Goal: Register for event/course

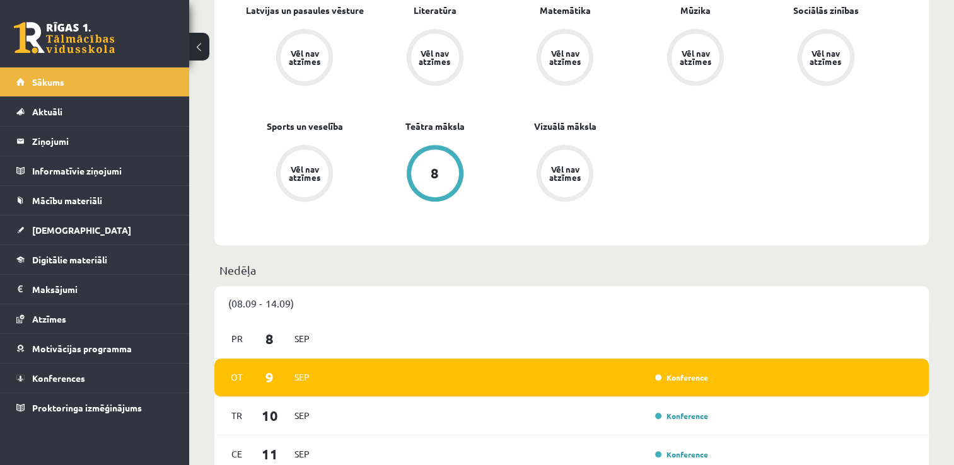
scroll to position [647, 0]
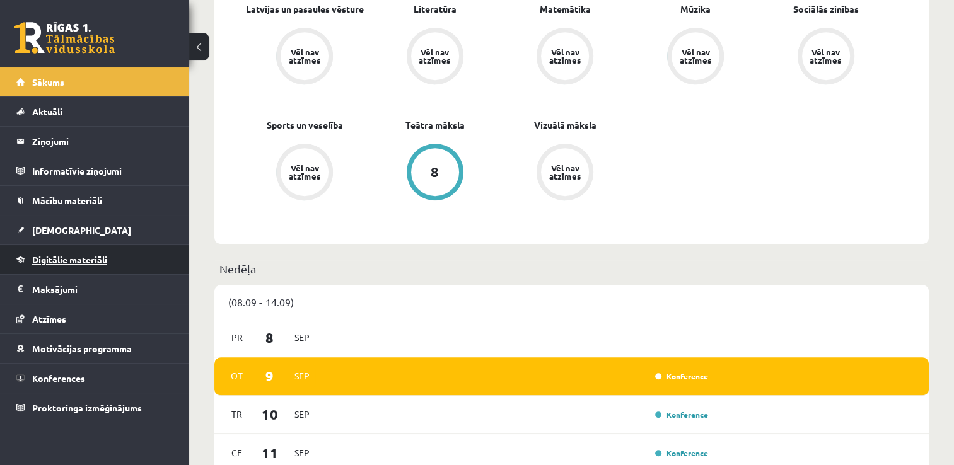
click at [127, 268] on link "Digitālie materiāli" at bounding box center [94, 259] width 157 height 29
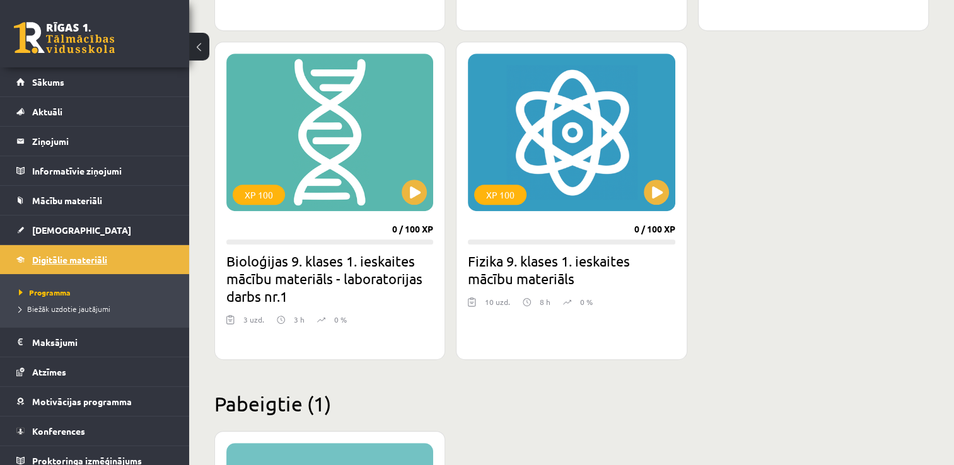
click at [131, 269] on link "Digitālie materiāli" at bounding box center [94, 259] width 157 height 29
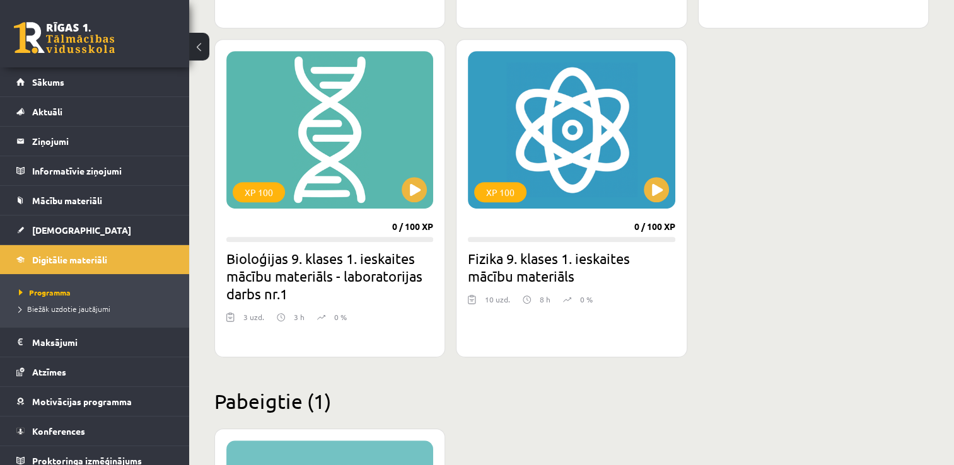
scroll to position [647, 0]
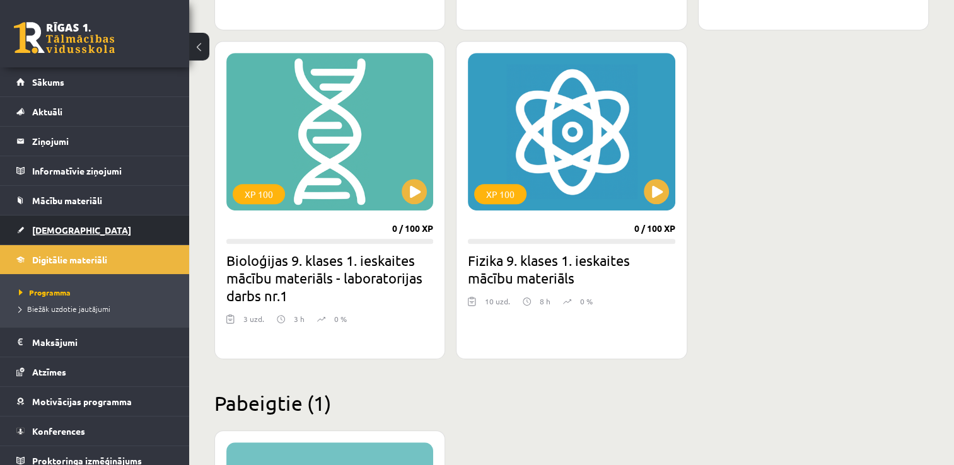
click at [115, 221] on link "[DEMOGRAPHIC_DATA]" at bounding box center [94, 230] width 157 height 29
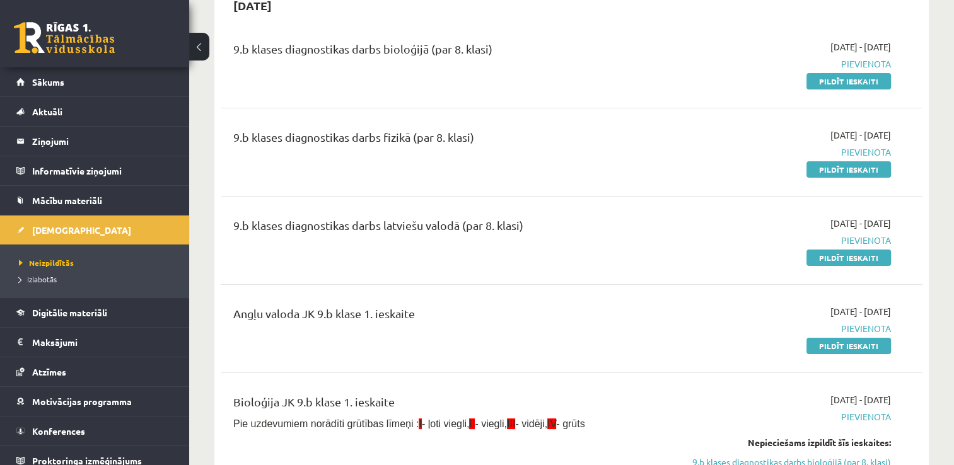
scroll to position [141, 0]
click at [871, 254] on link "Pildīt ieskaiti" at bounding box center [848, 257] width 84 height 16
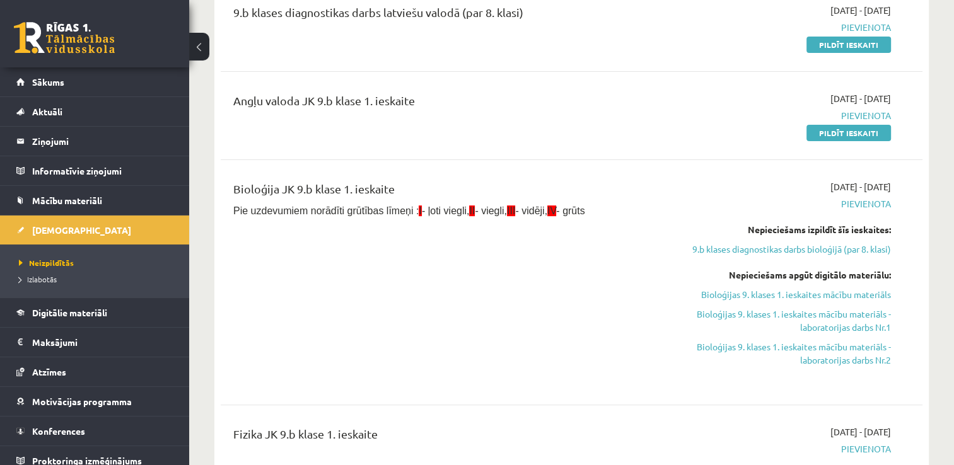
scroll to position [353, 0]
click at [758, 253] on link "9.b klases diagnostikas darbs bioloģijā (par 8. klasi)" at bounding box center [787, 249] width 207 height 13
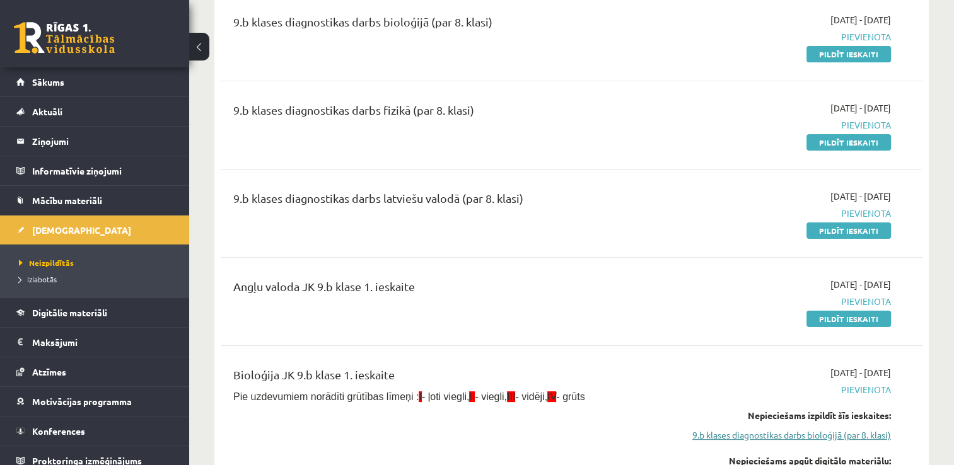
click at [791, 429] on link "9.b klases diagnostikas darbs bioloģijā (par 8. klasi)" at bounding box center [787, 435] width 207 height 13
click at [794, 438] on link "9.b klases diagnostikas darbs bioloģijā (par 8. klasi)" at bounding box center [787, 435] width 207 height 13
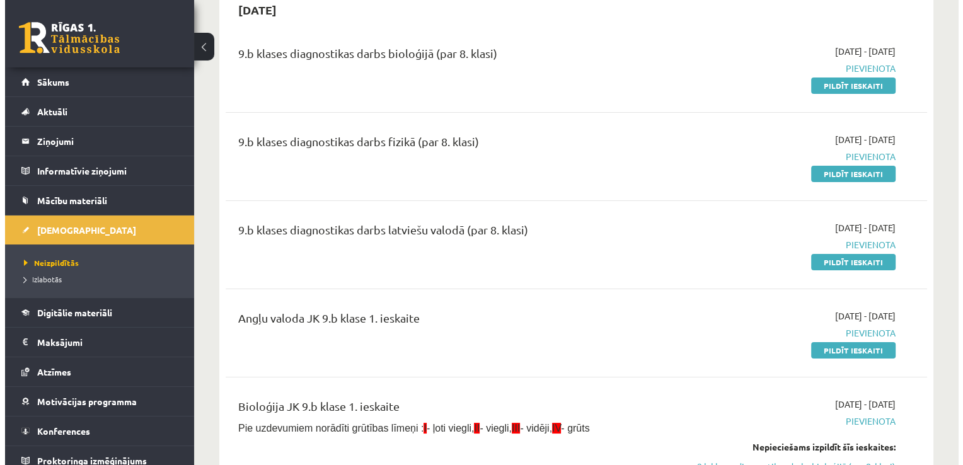
scroll to position [0, 0]
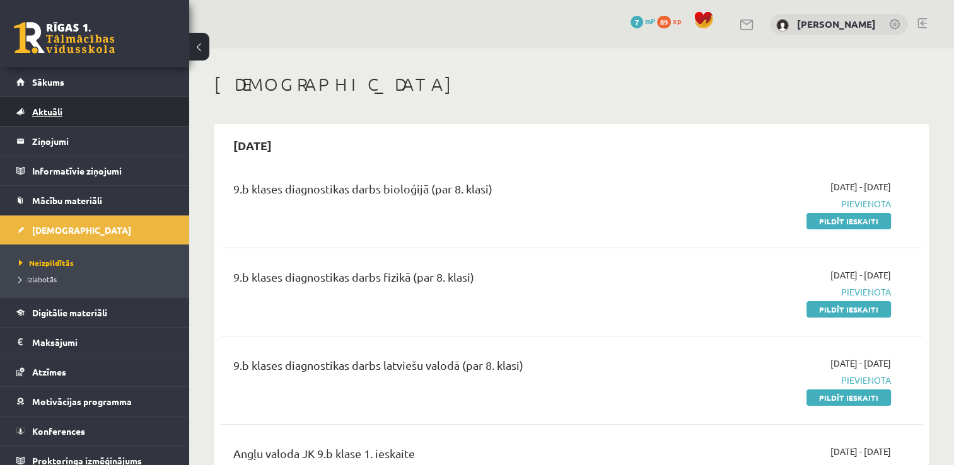
click at [137, 109] on link "Aktuāli" at bounding box center [94, 111] width 157 height 29
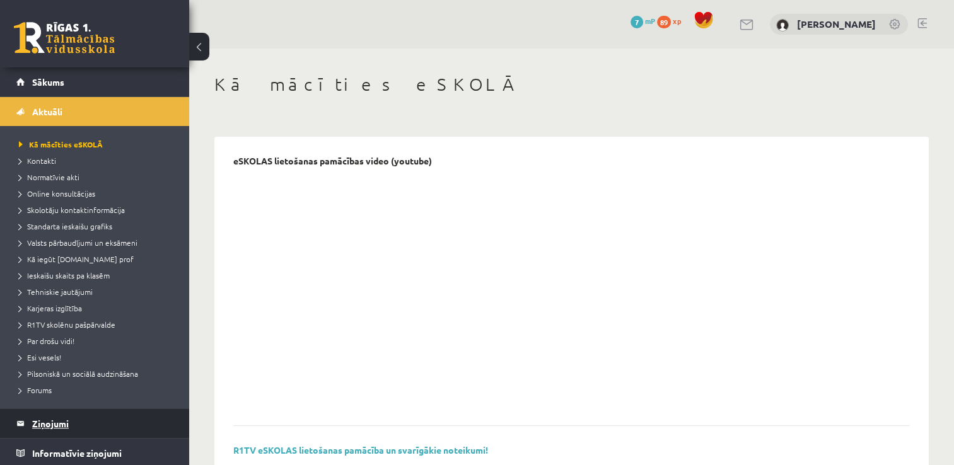
click at [86, 427] on legend "Ziņojumi 0" at bounding box center [102, 423] width 141 height 29
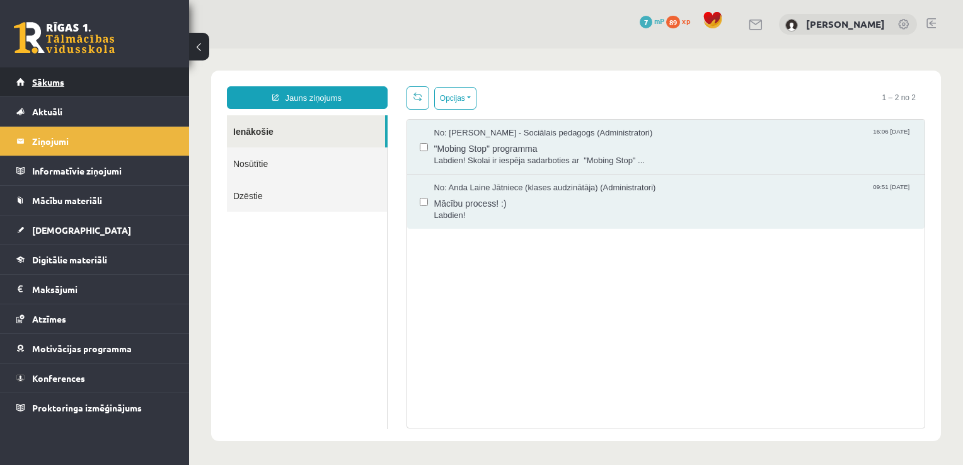
click at [142, 69] on link "Sākums" at bounding box center [94, 81] width 157 height 29
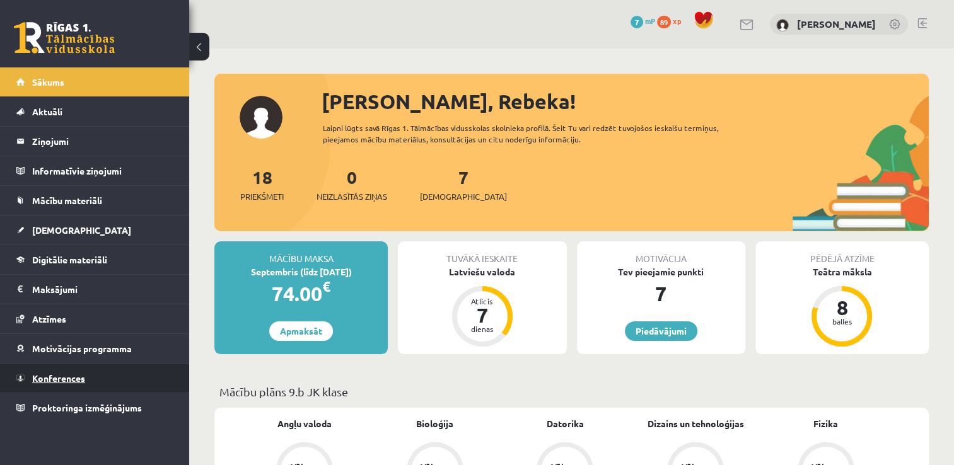
click at [105, 374] on link "Konferences" at bounding box center [94, 378] width 157 height 29
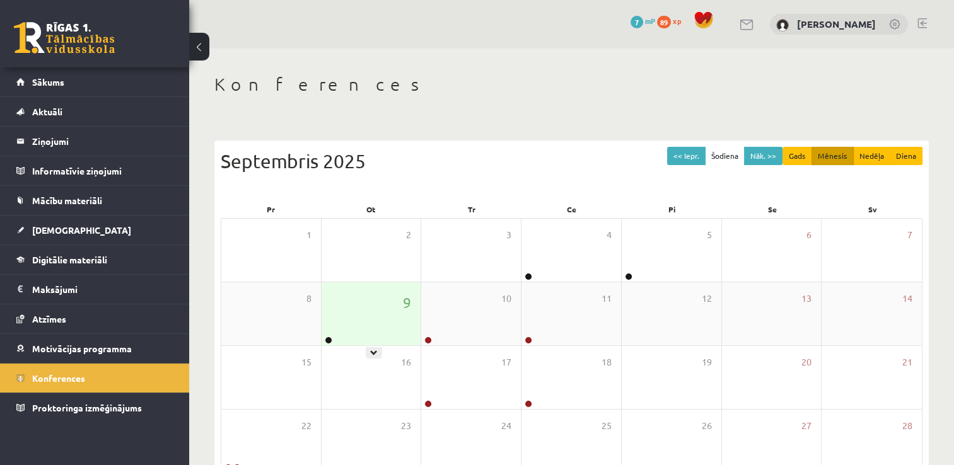
click at [399, 317] on div "9" at bounding box center [372, 313] width 100 height 63
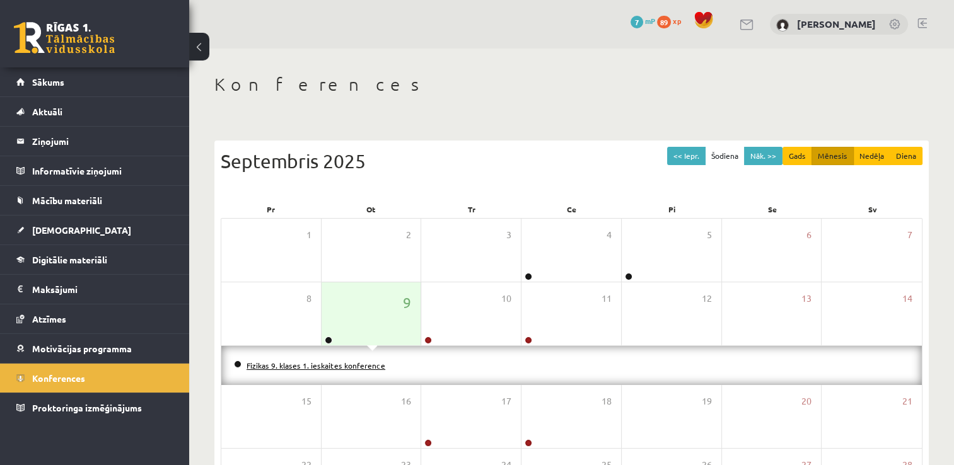
click at [356, 364] on link "Fizikas 9. klases 1. ieskaites konference" at bounding box center [315, 366] width 139 height 10
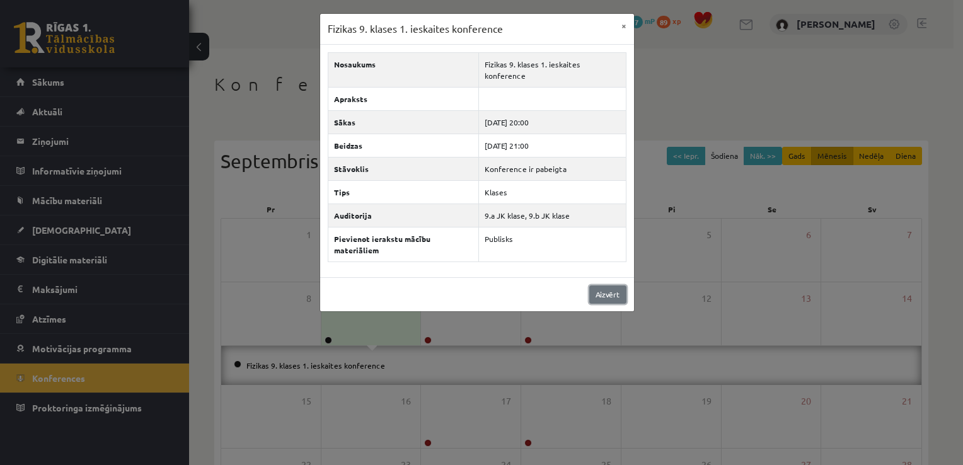
click at [613, 286] on link "Aizvērt" at bounding box center [607, 295] width 37 height 18
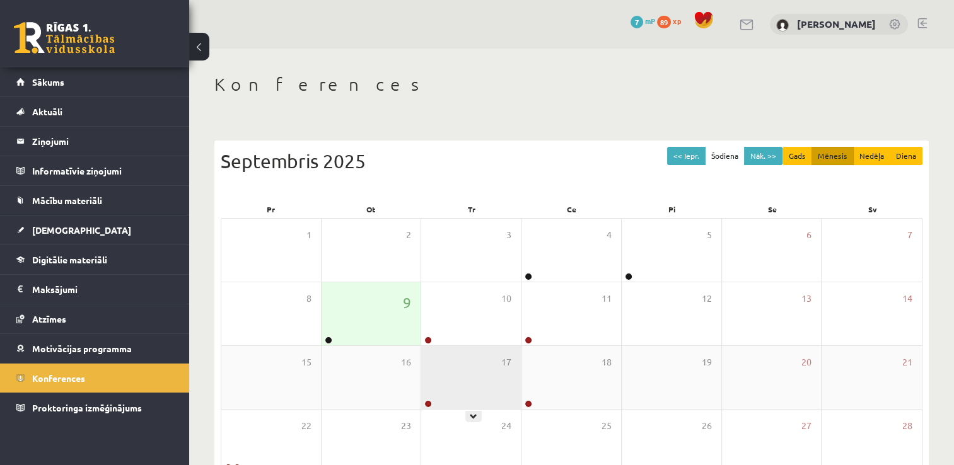
scroll to position [136, 0]
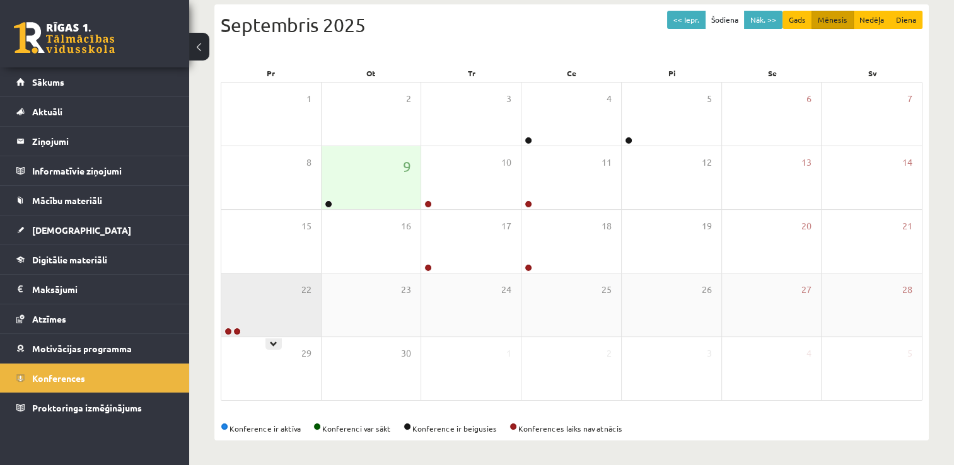
click at [295, 314] on div "22" at bounding box center [271, 305] width 100 height 63
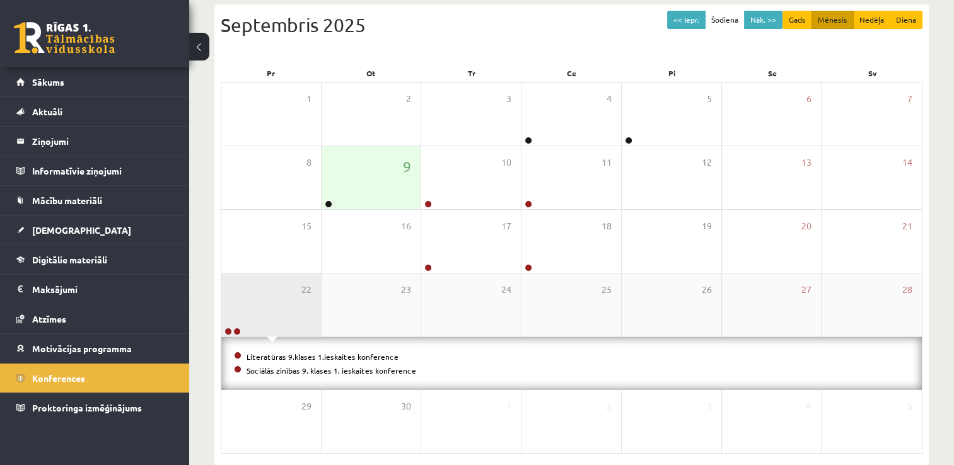
click at [295, 314] on div "22" at bounding box center [271, 305] width 100 height 63
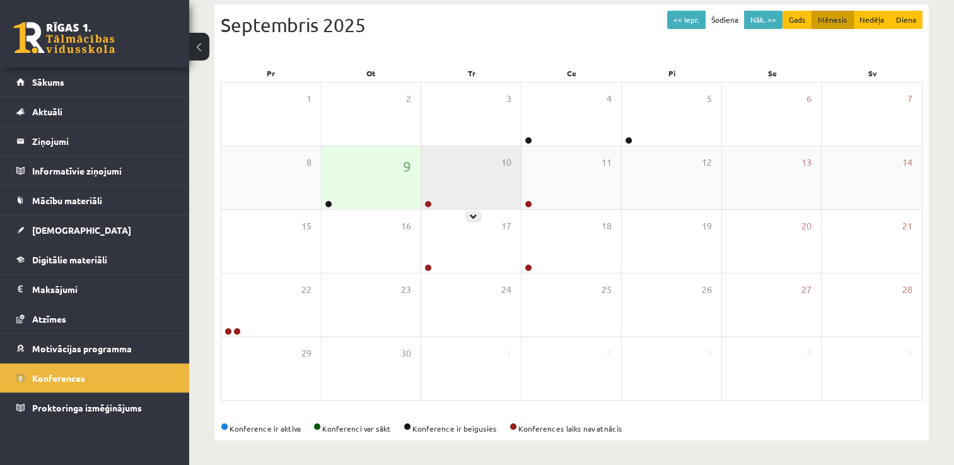
click at [487, 190] on div "10" at bounding box center [471, 177] width 100 height 63
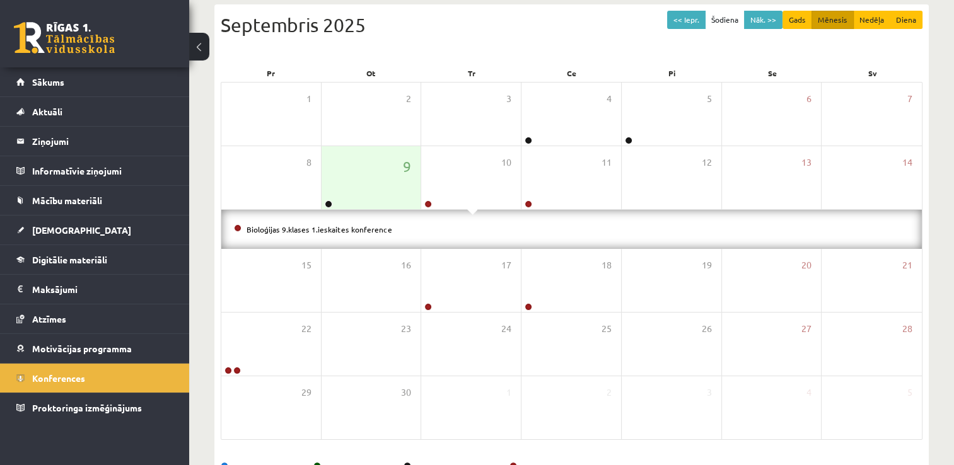
click at [376, 223] on li "Bioloģijas 9.klases 1.ieskaites konference" at bounding box center [571, 230] width 675 height 14
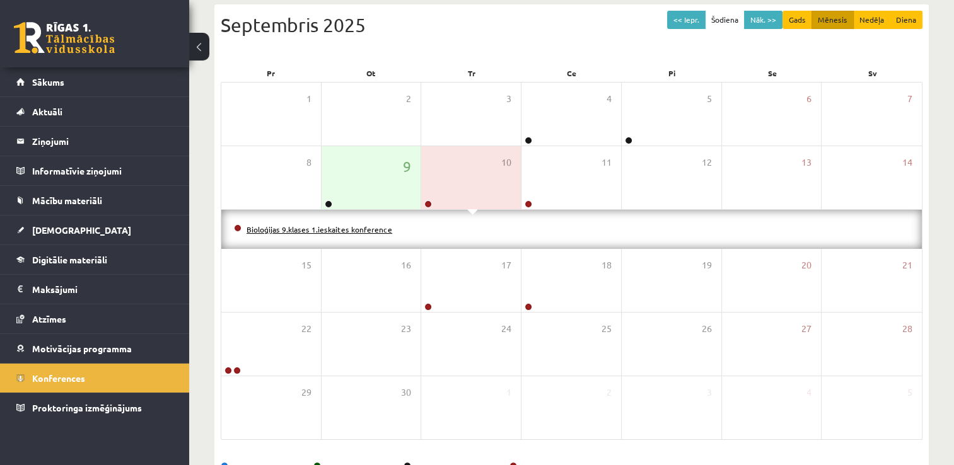
click at [373, 232] on link "Bioloģijas 9.klases 1.ieskaites konference" at bounding box center [319, 229] width 146 height 10
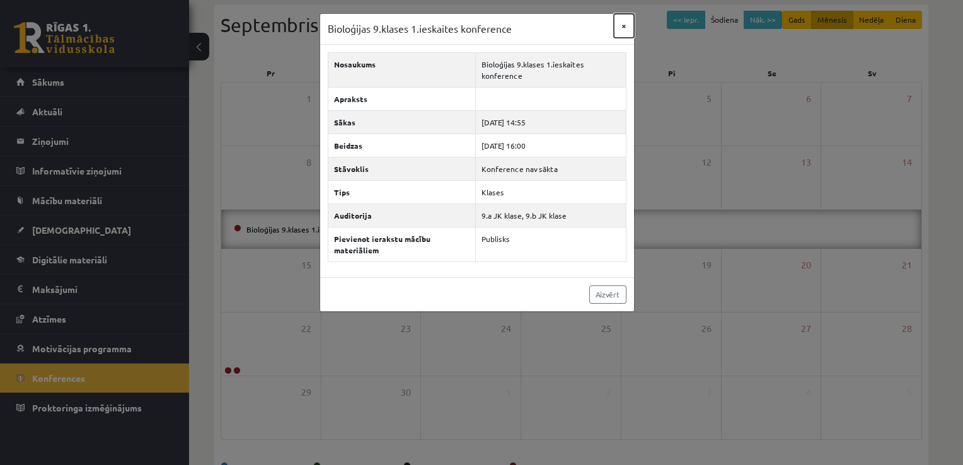
click at [620, 21] on button "×" at bounding box center [624, 26] width 20 height 24
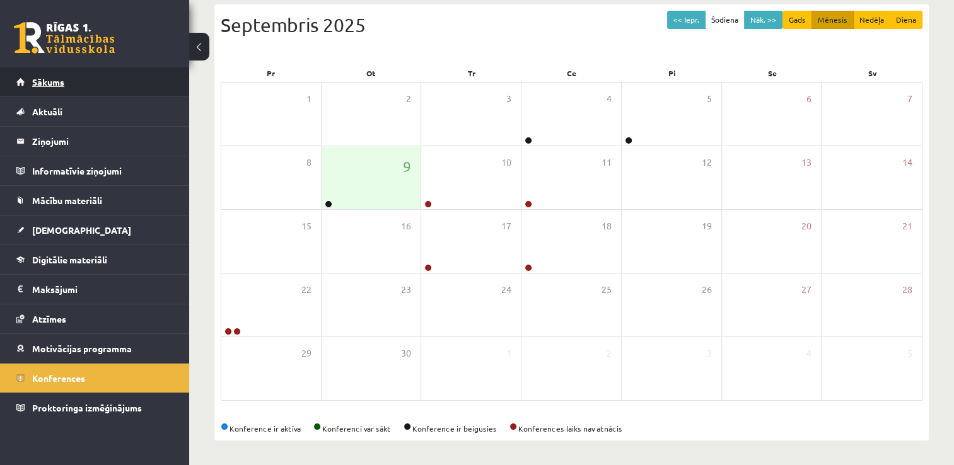
click at [105, 76] on link "Sākums" at bounding box center [94, 81] width 157 height 29
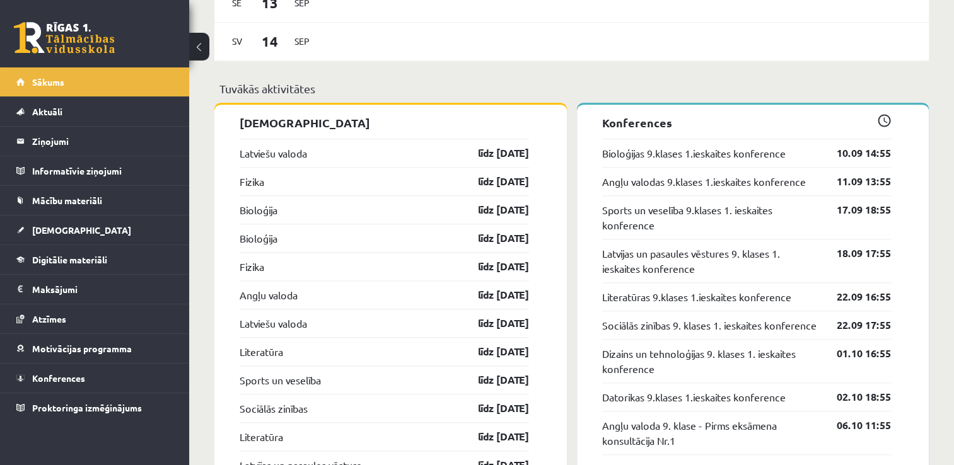
scroll to position [1174, 0]
